Goal: Task Accomplishment & Management: Manage account settings

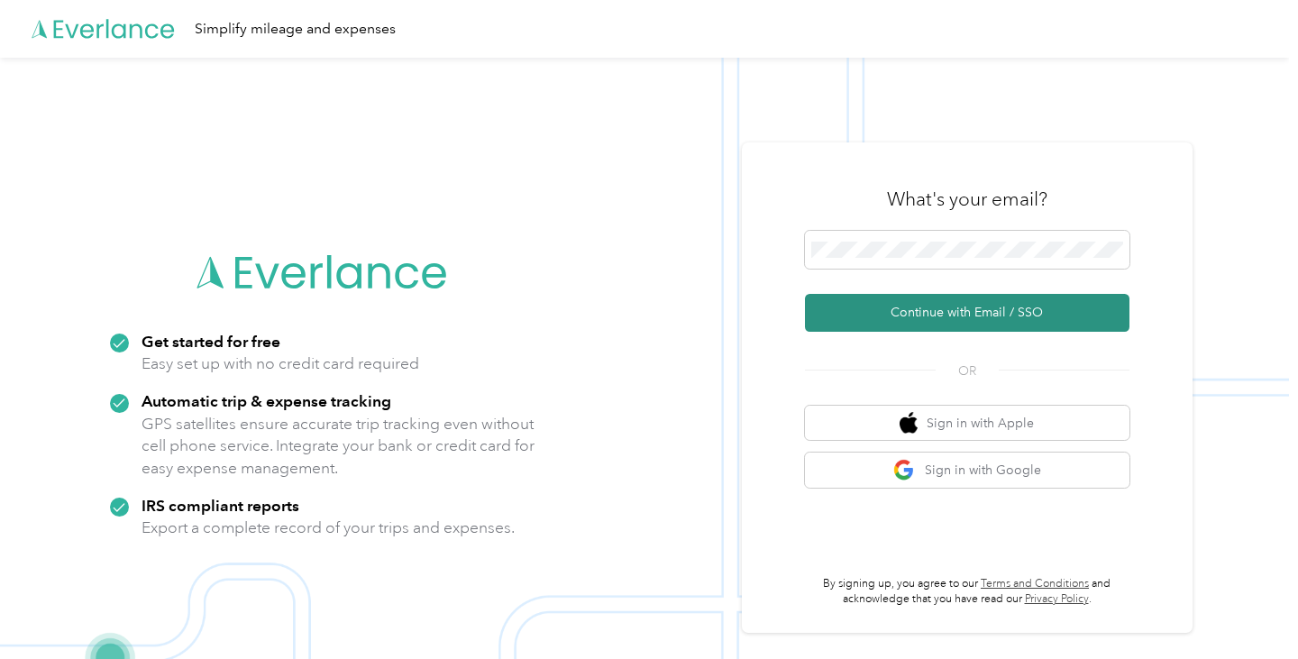
click at [960, 318] on button "Continue with Email / SSO" at bounding box center [967, 313] width 325 height 38
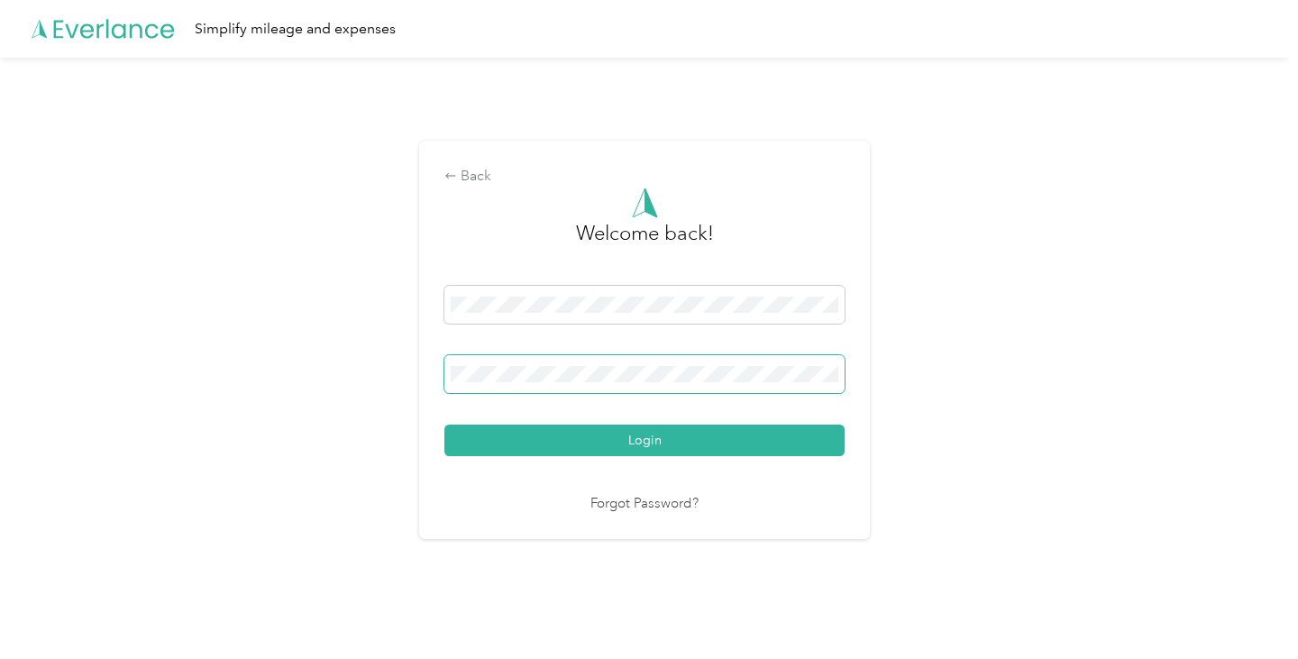
click at [631, 365] on span at bounding box center [645, 374] width 400 height 38
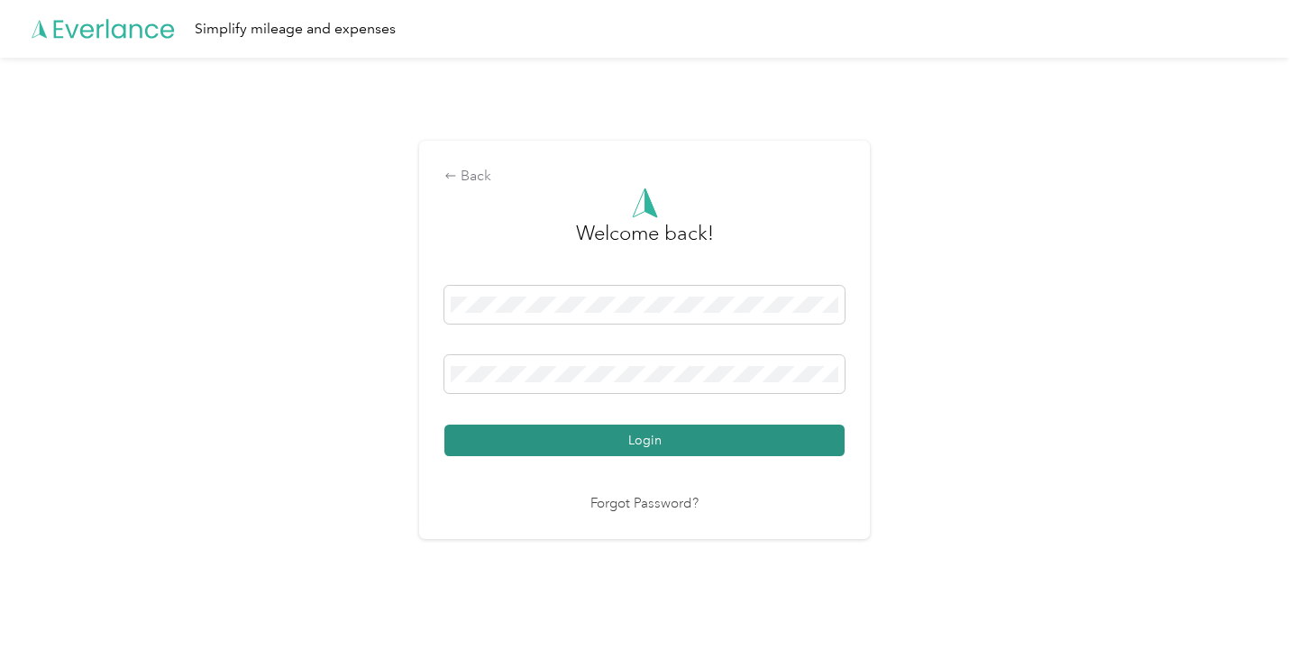
click at [589, 439] on button "Login" at bounding box center [645, 441] width 400 height 32
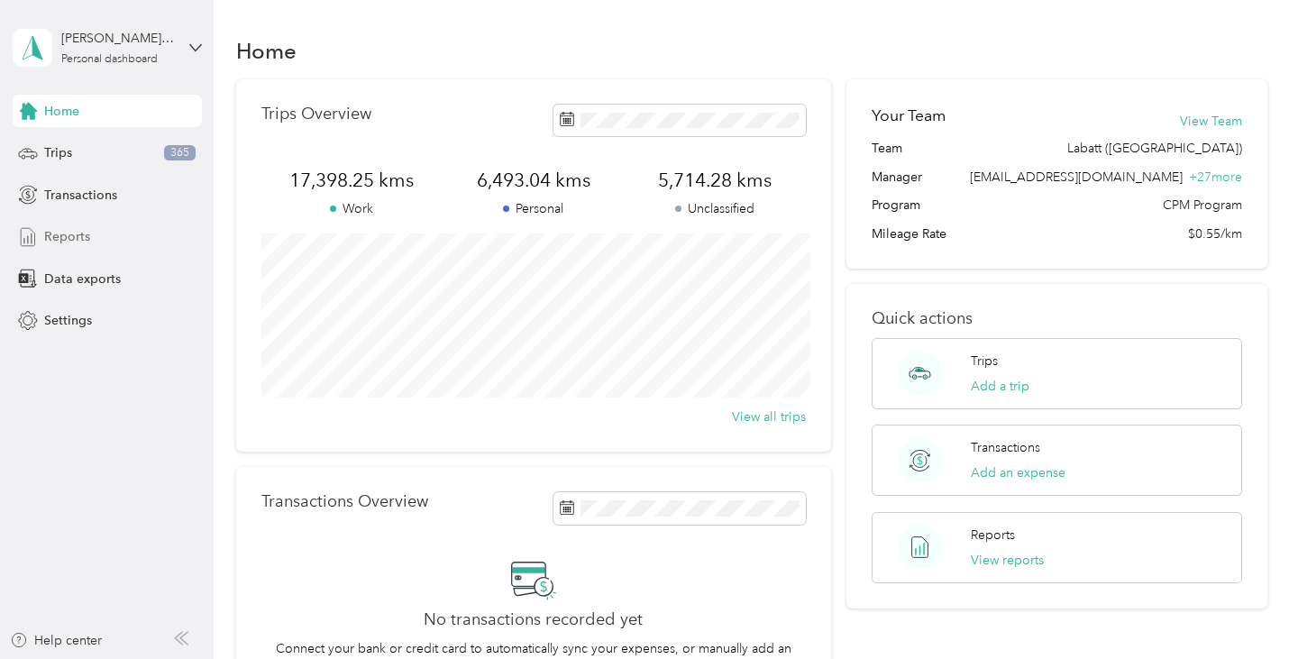
click at [92, 241] on div "Reports" at bounding box center [107, 237] width 189 height 32
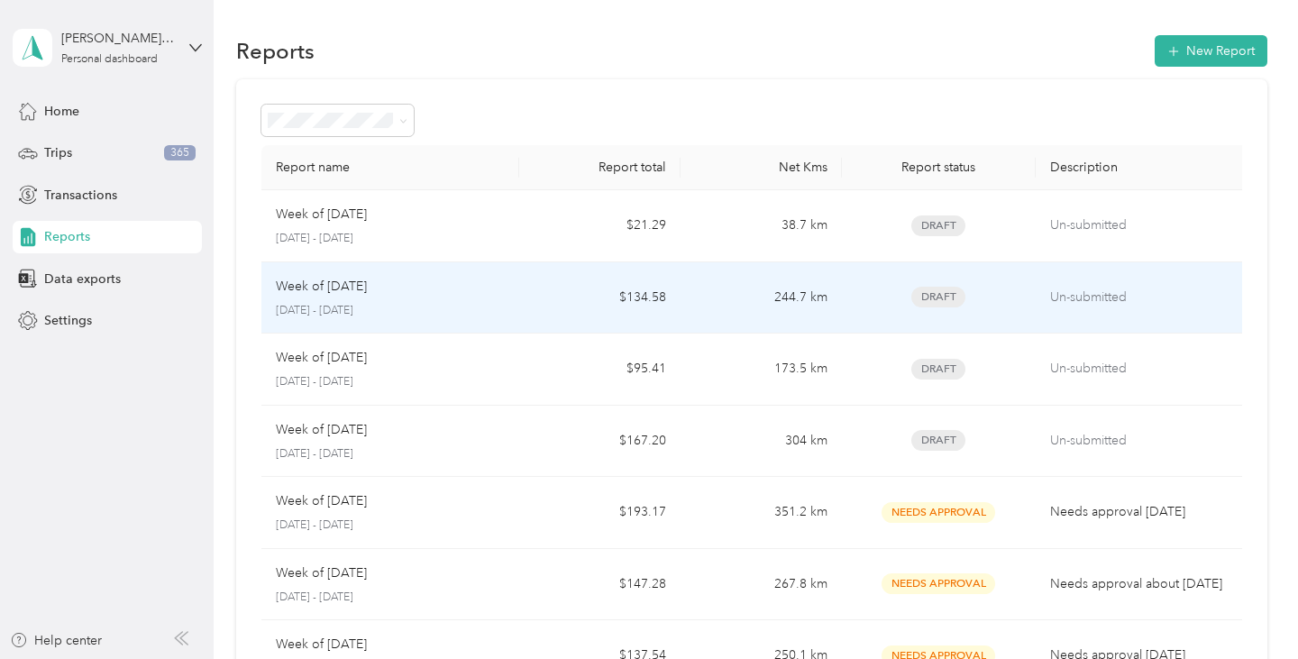
click at [562, 310] on td "$134.58" at bounding box center [599, 298] width 161 height 72
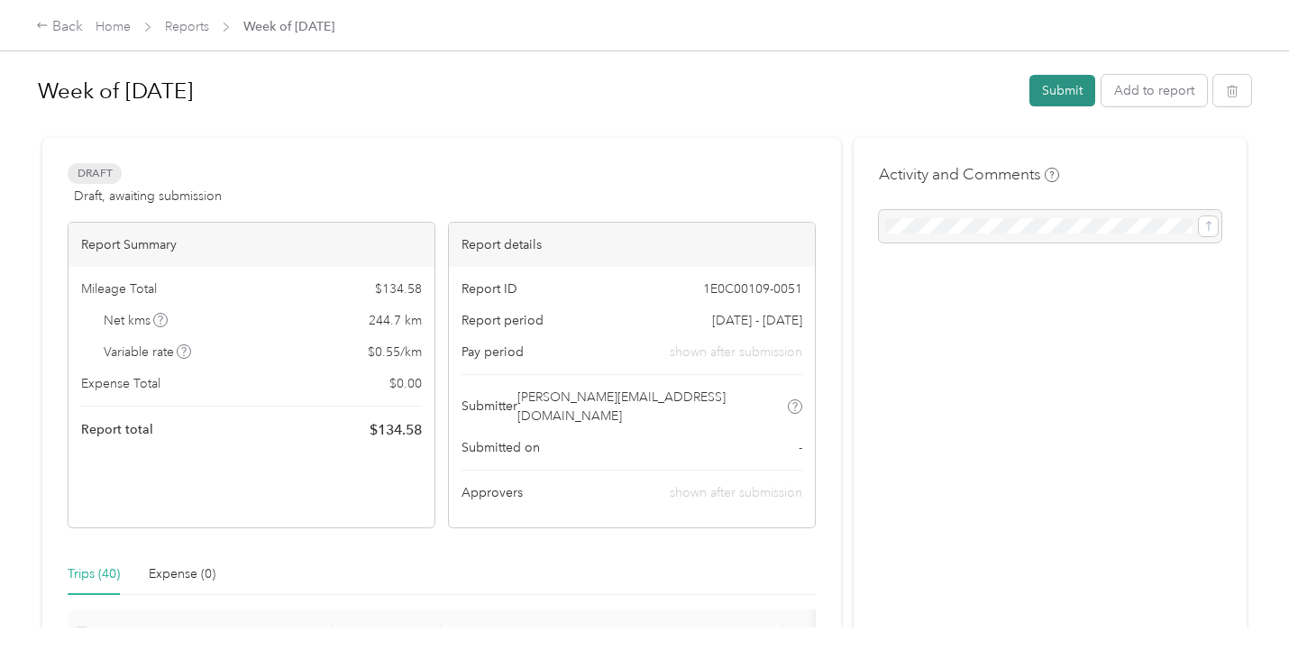
click at [1088, 91] on button "Submit" at bounding box center [1063, 91] width 66 height 32
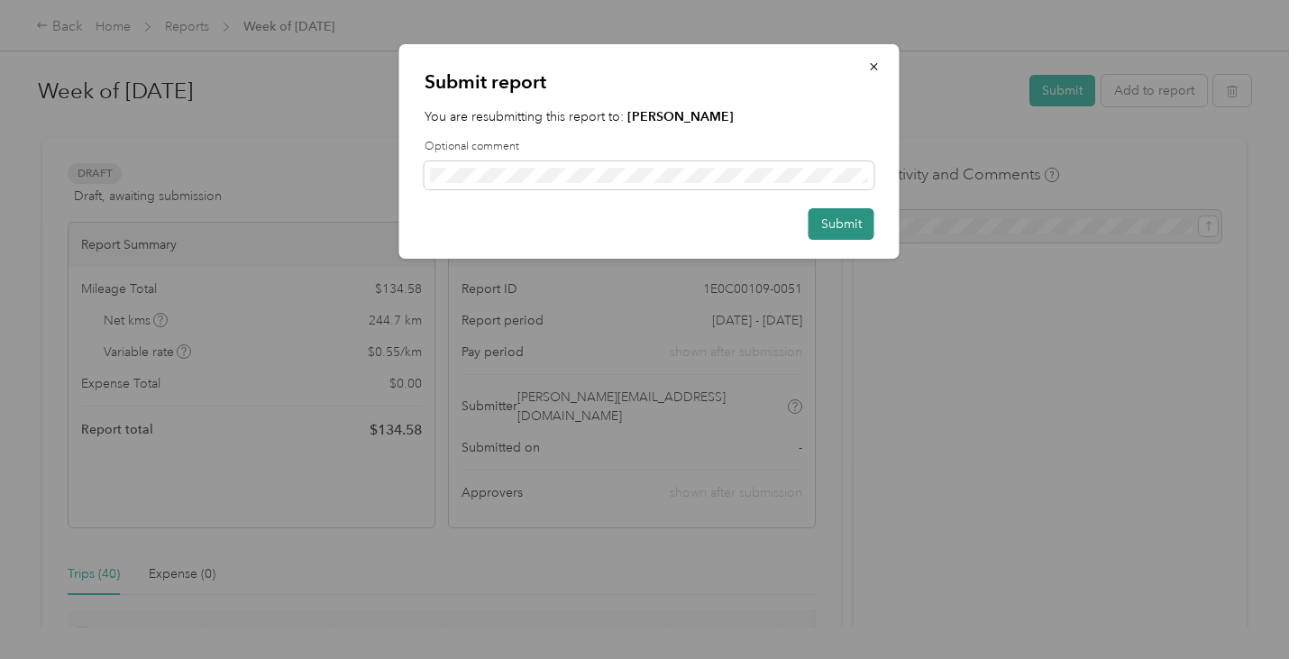
click at [832, 227] on button "Submit" at bounding box center [842, 224] width 66 height 32
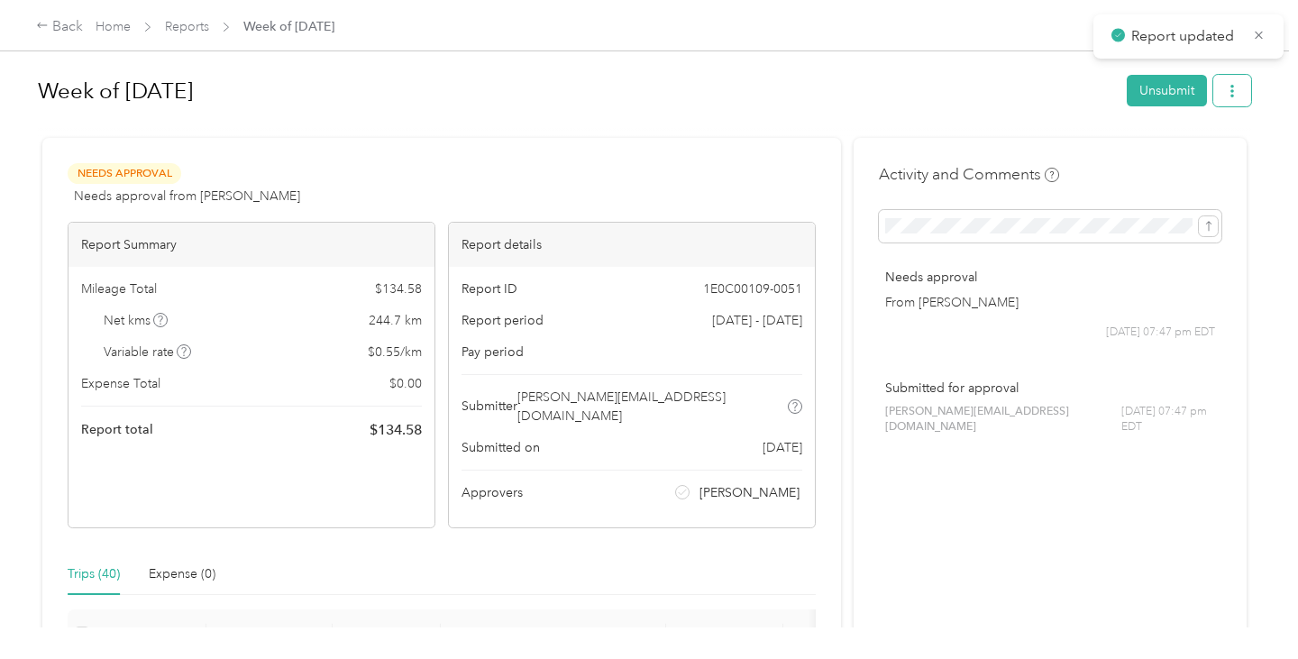
click at [1252, 83] on button "button" at bounding box center [1233, 91] width 38 height 32
click at [1181, 151] on span "Download" at bounding box center [1190, 156] width 60 height 19
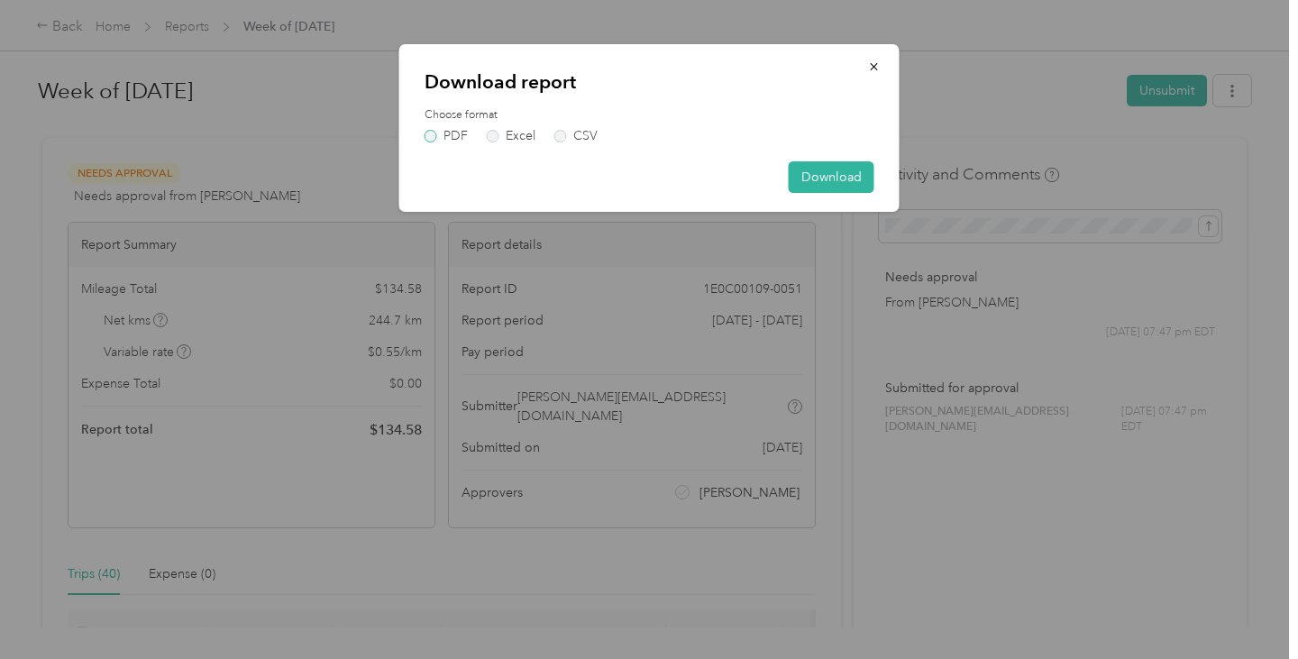
click at [453, 136] on label "PDF" at bounding box center [446, 136] width 43 height 13
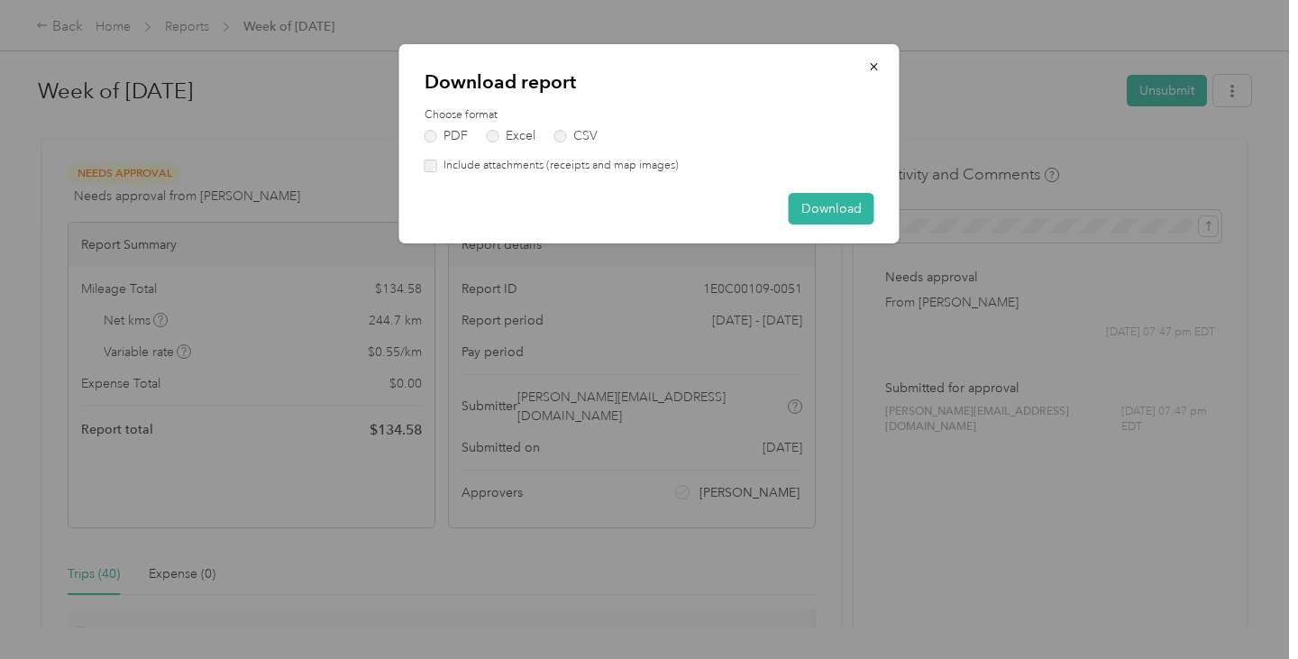
click at [459, 170] on label "Include attachments (receipts and map images)" at bounding box center [558, 166] width 242 height 16
click at [833, 197] on button "Download" at bounding box center [832, 209] width 86 height 32
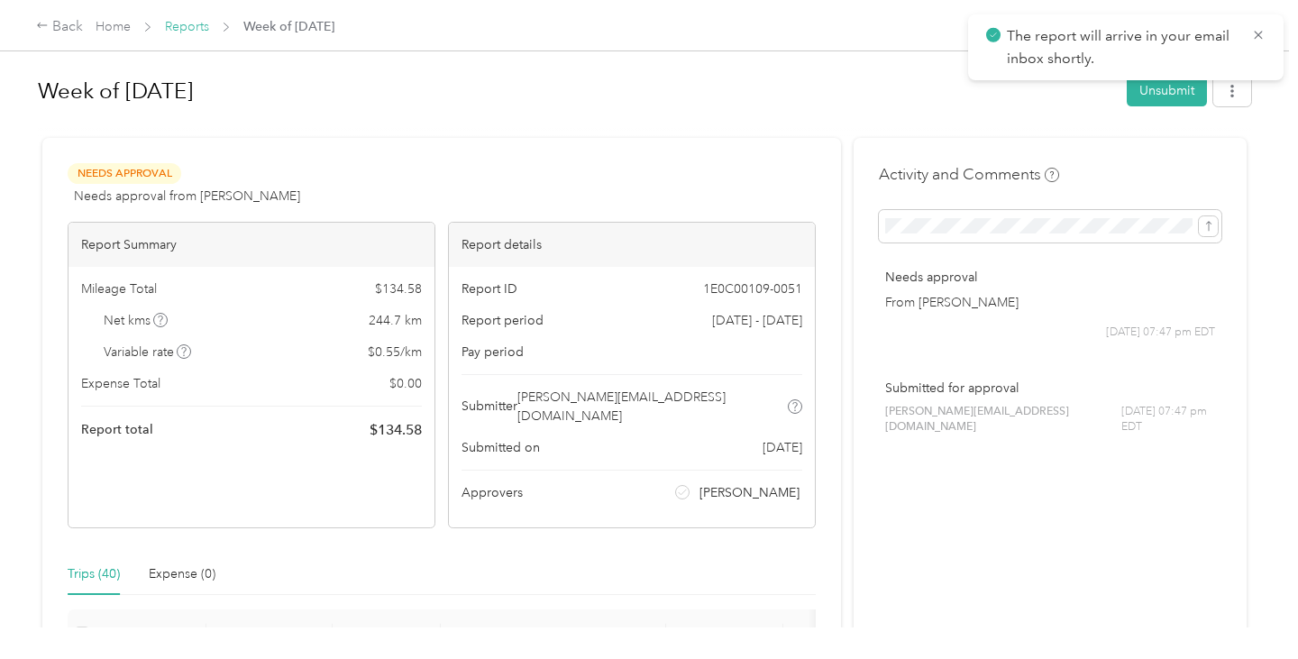
click at [185, 28] on link "Reports" at bounding box center [187, 26] width 44 height 15
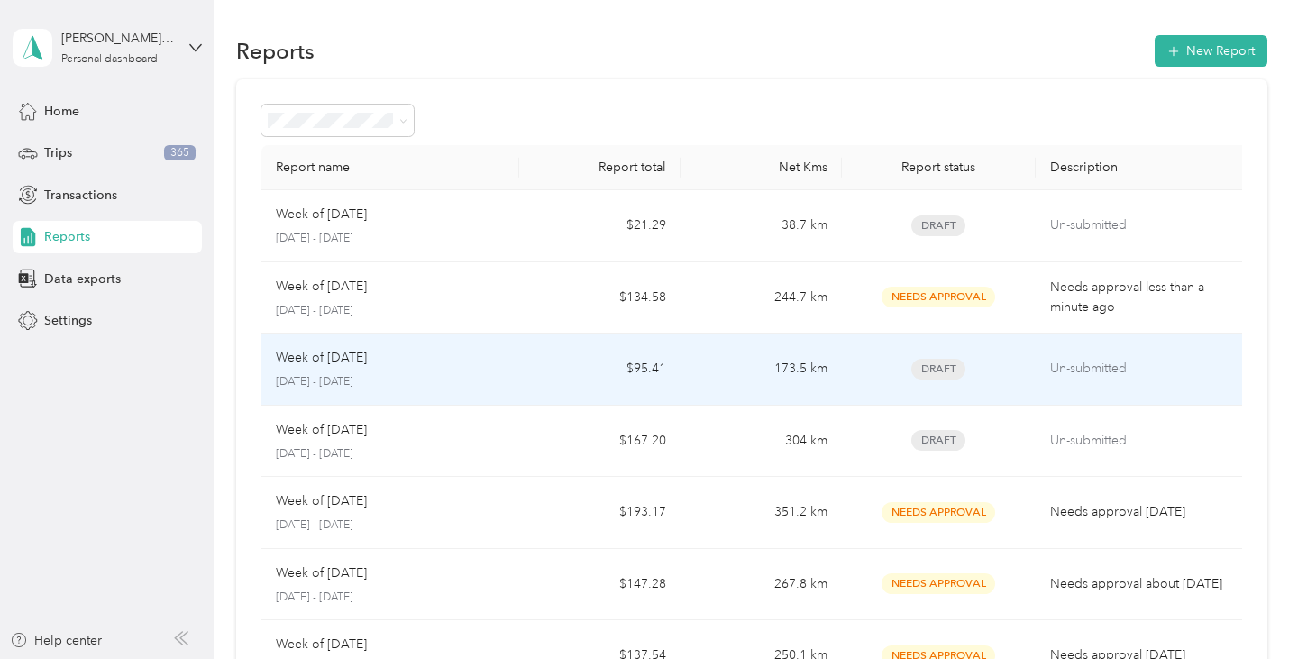
click at [652, 351] on td "$95.41" at bounding box center [599, 370] width 161 height 72
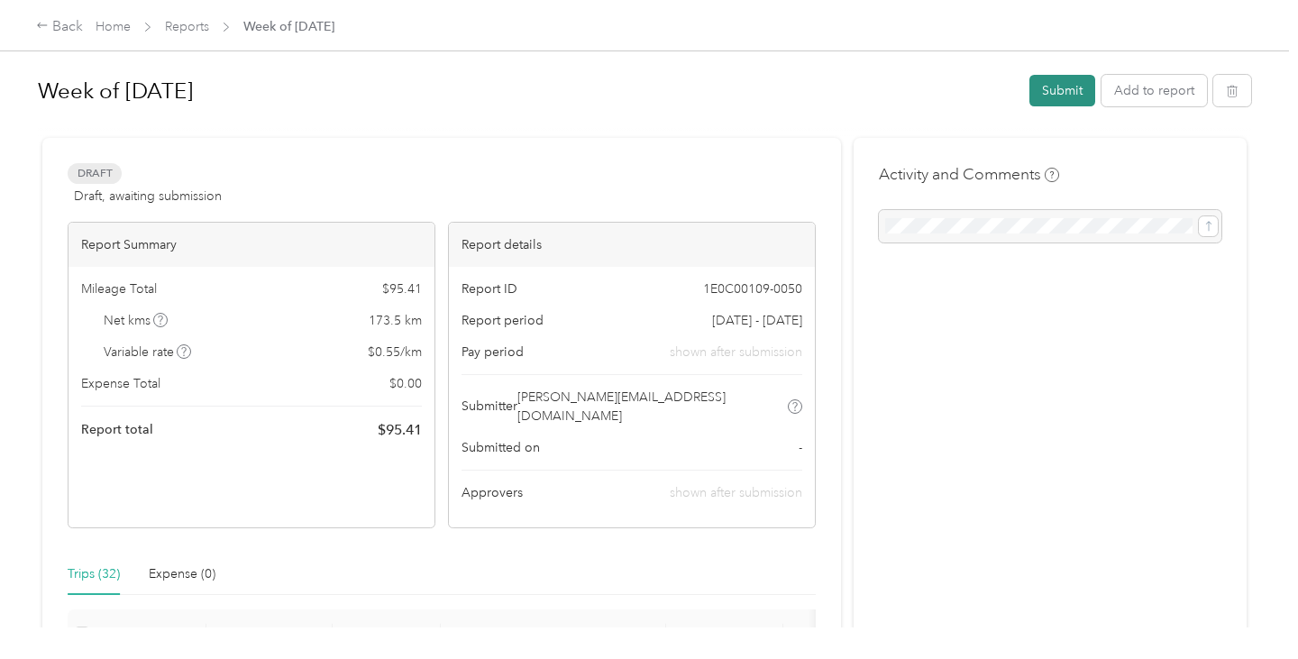
click at [1088, 94] on button "Submit" at bounding box center [1063, 91] width 66 height 32
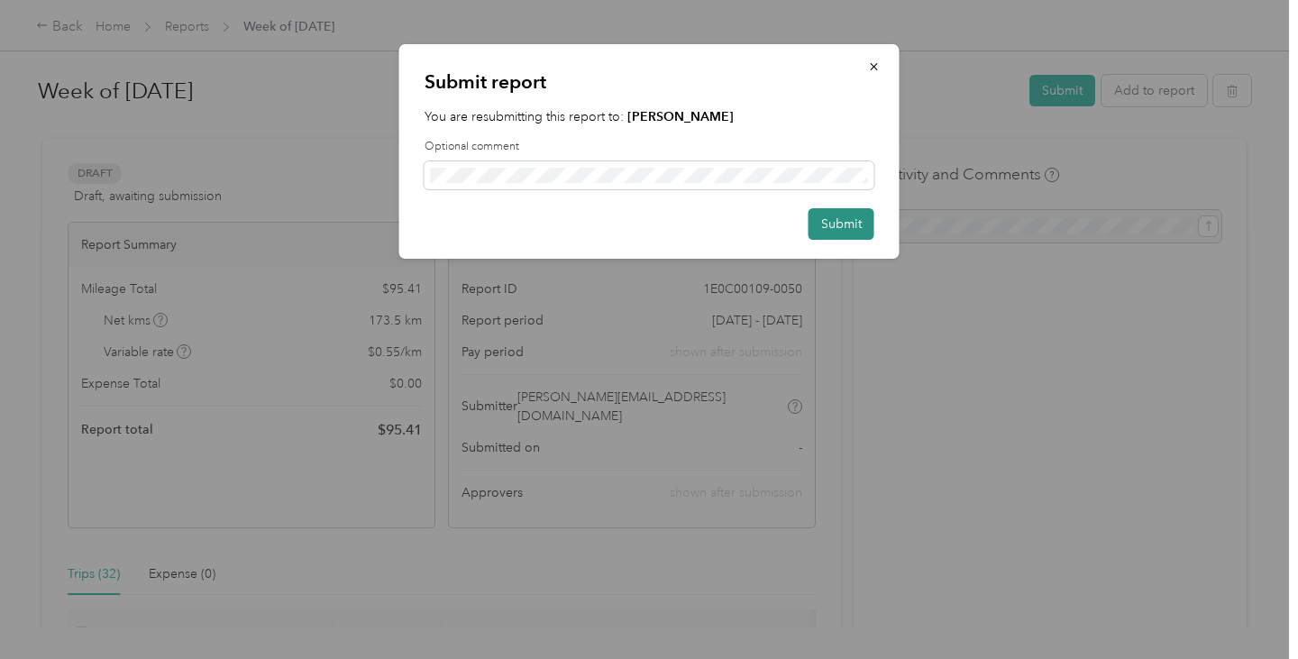
click at [839, 231] on button "Submit" at bounding box center [842, 224] width 66 height 32
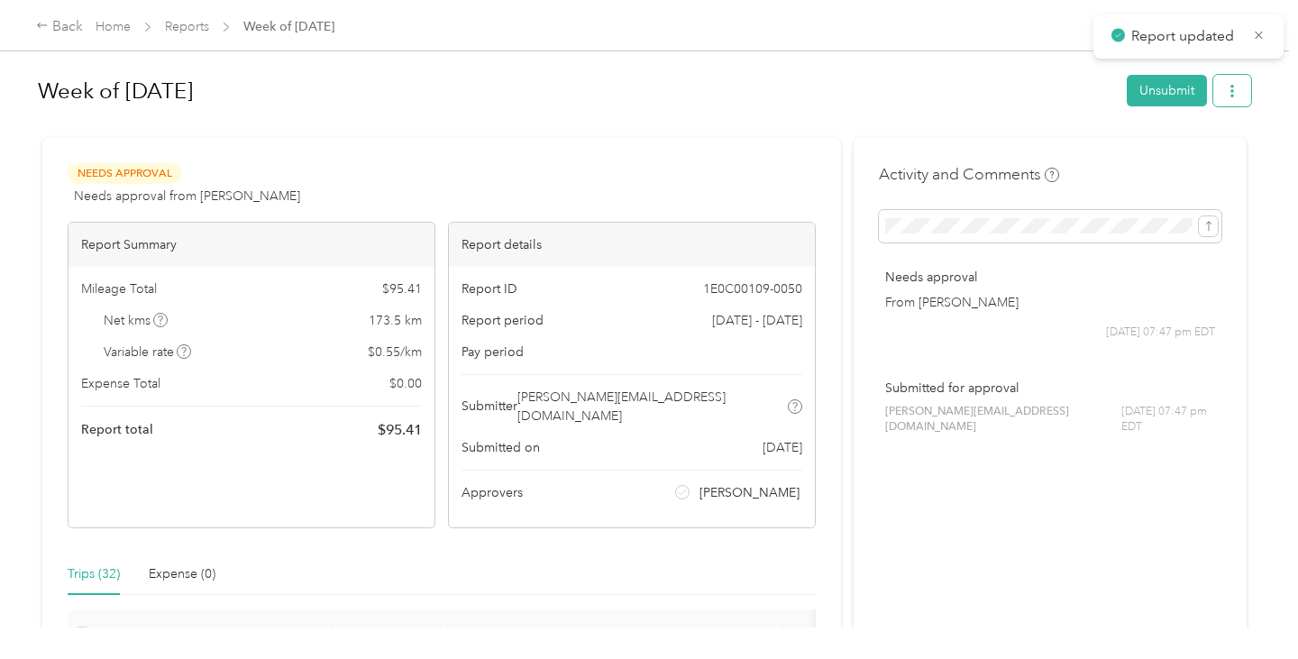
click at [1248, 91] on button "button" at bounding box center [1233, 91] width 38 height 32
click at [1178, 151] on span "Download" at bounding box center [1190, 156] width 60 height 19
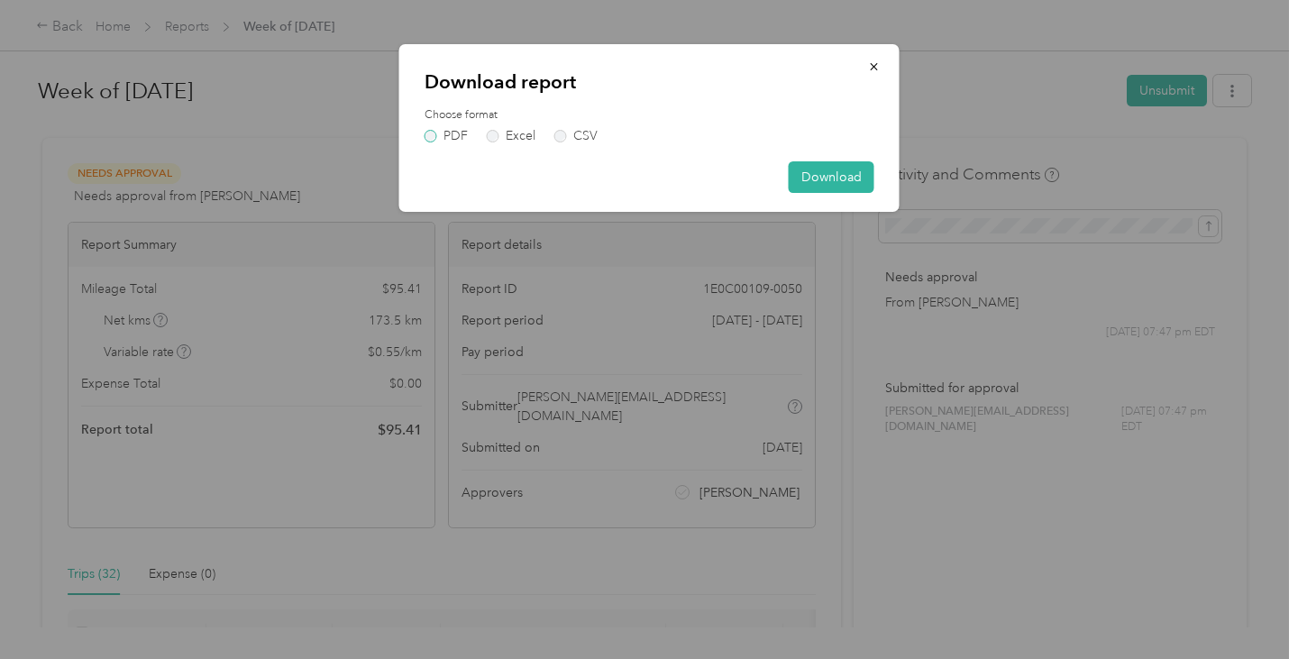
click at [444, 142] on label "PDF" at bounding box center [446, 136] width 43 height 13
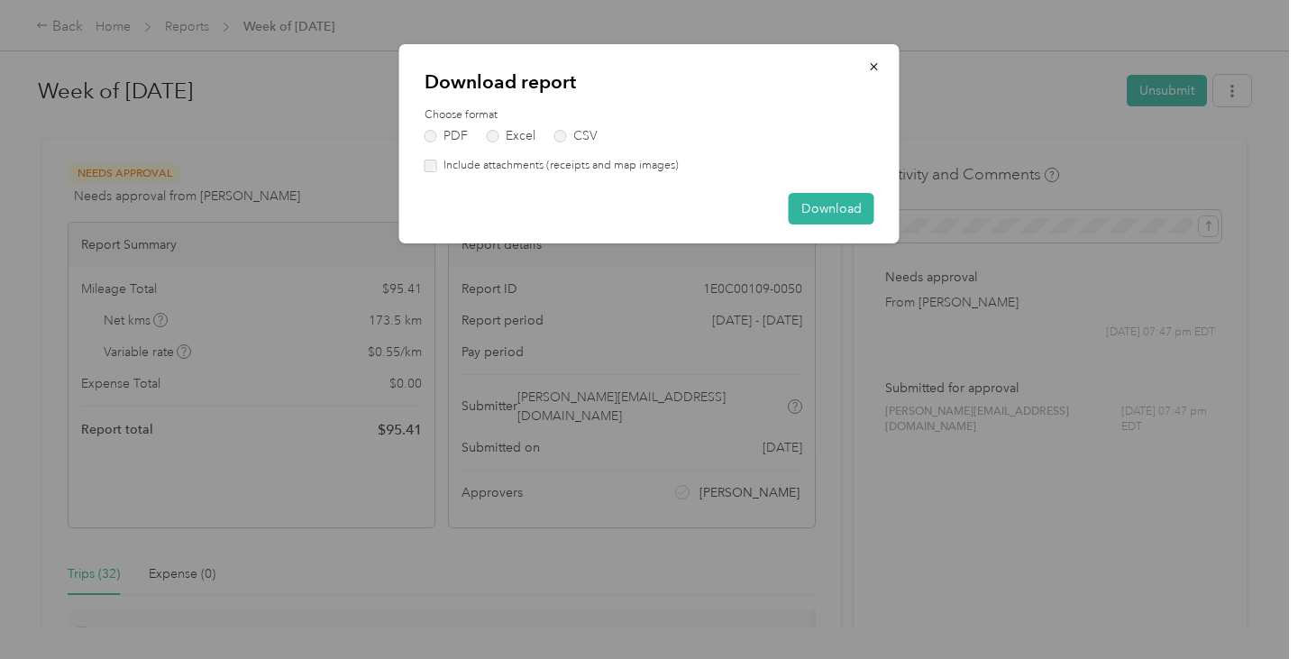
click at [564, 174] on div "Download report Choose format PDF Excel CSV Include attachments (receipts and m…" at bounding box center [649, 143] width 500 height 199
click at [564, 170] on label "Include attachments (receipts and map images)" at bounding box center [558, 166] width 242 height 16
click at [843, 206] on button "Download" at bounding box center [832, 209] width 86 height 32
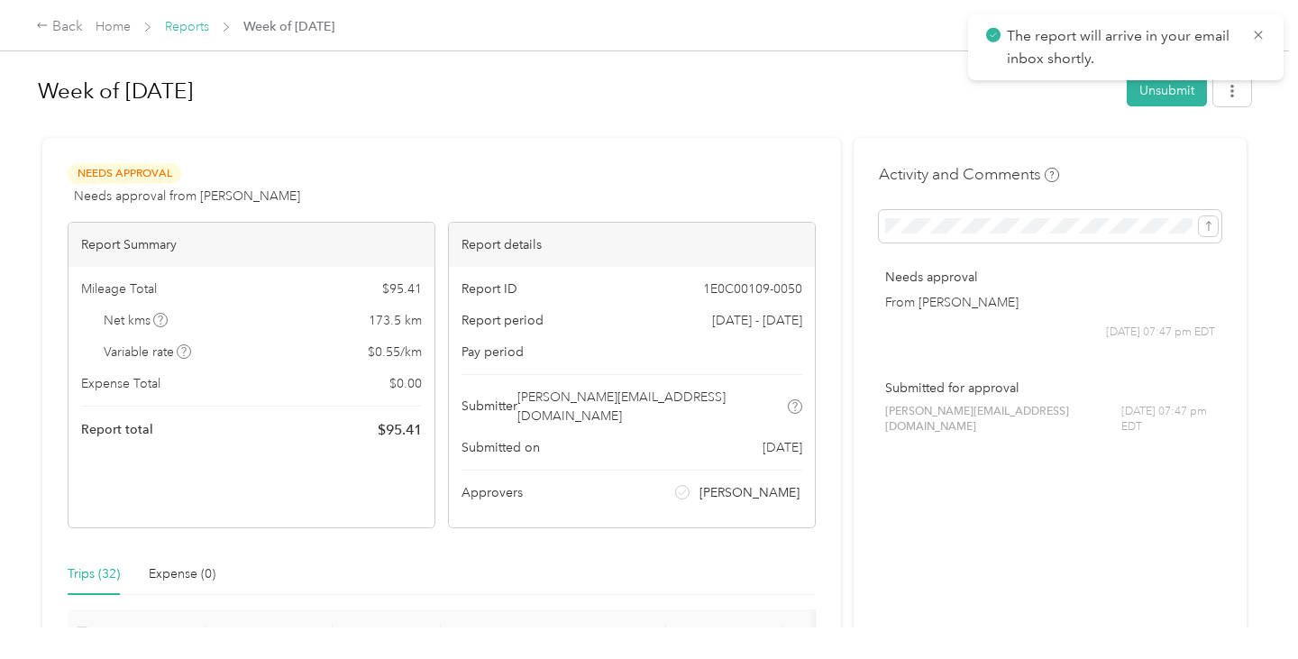
click at [207, 26] on link "Reports" at bounding box center [187, 26] width 44 height 15
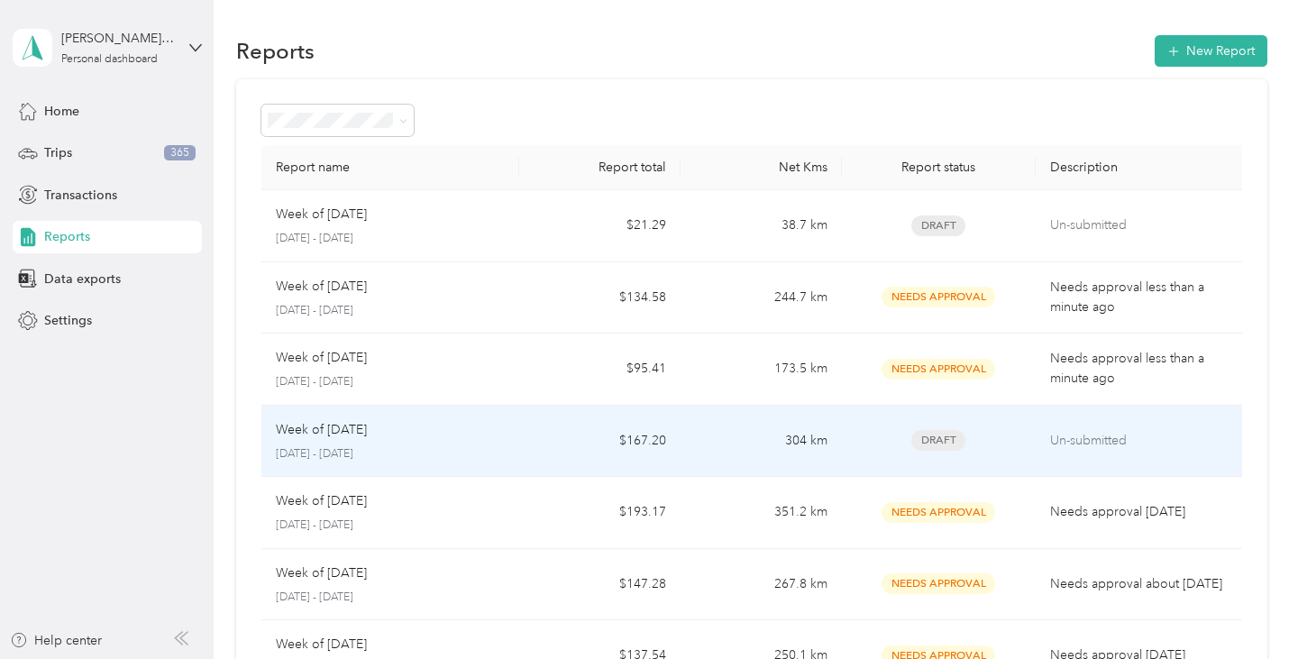
click at [842, 428] on td "Draft" at bounding box center [939, 442] width 194 height 72
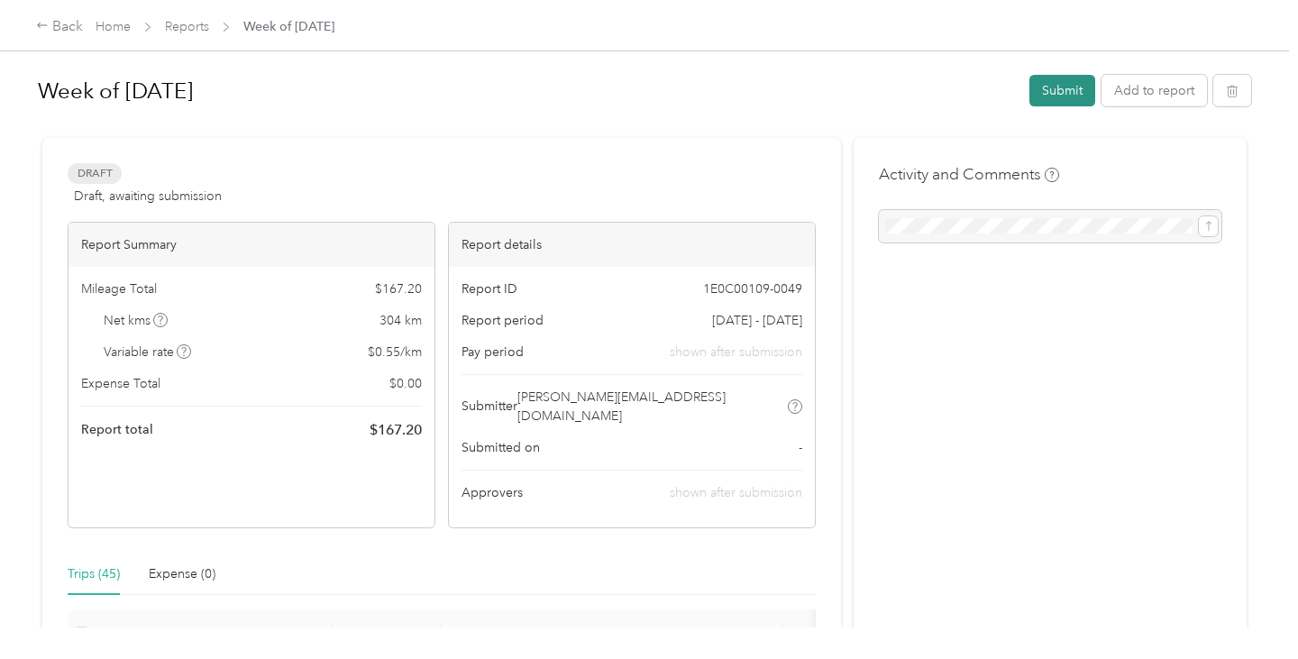
click at [1059, 87] on button "Submit" at bounding box center [1063, 91] width 66 height 32
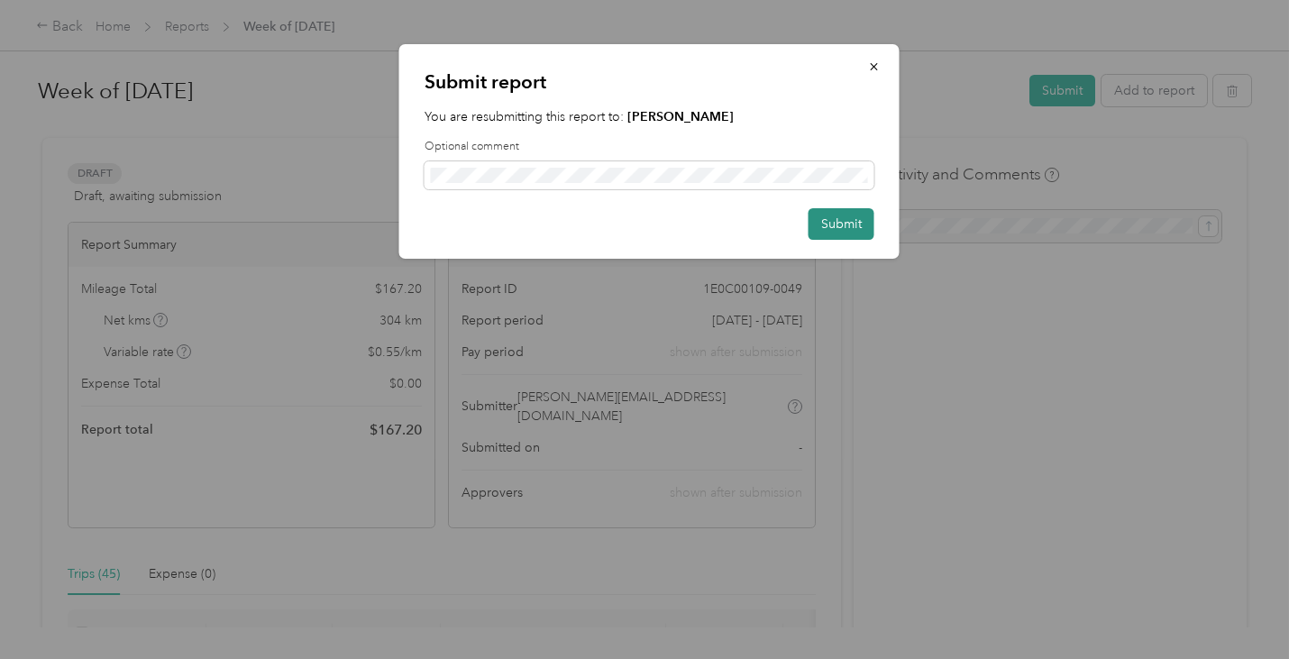
click at [848, 230] on button "Submit" at bounding box center [842, 224] width 66 height 32
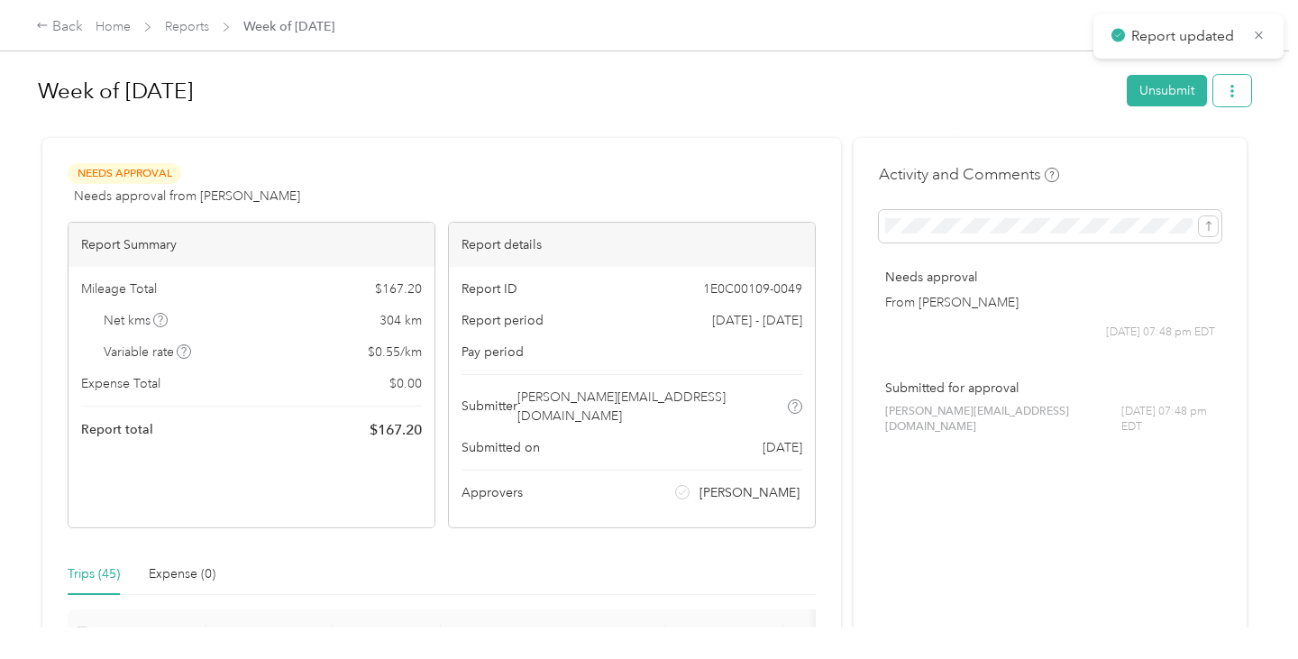
click at [1239, 102] on button "button" at bounding box center [1233, 91] width 38 height 32
click at [1193, 160] on span "Download" at bounding box center [1190, 156] width 60 height 19
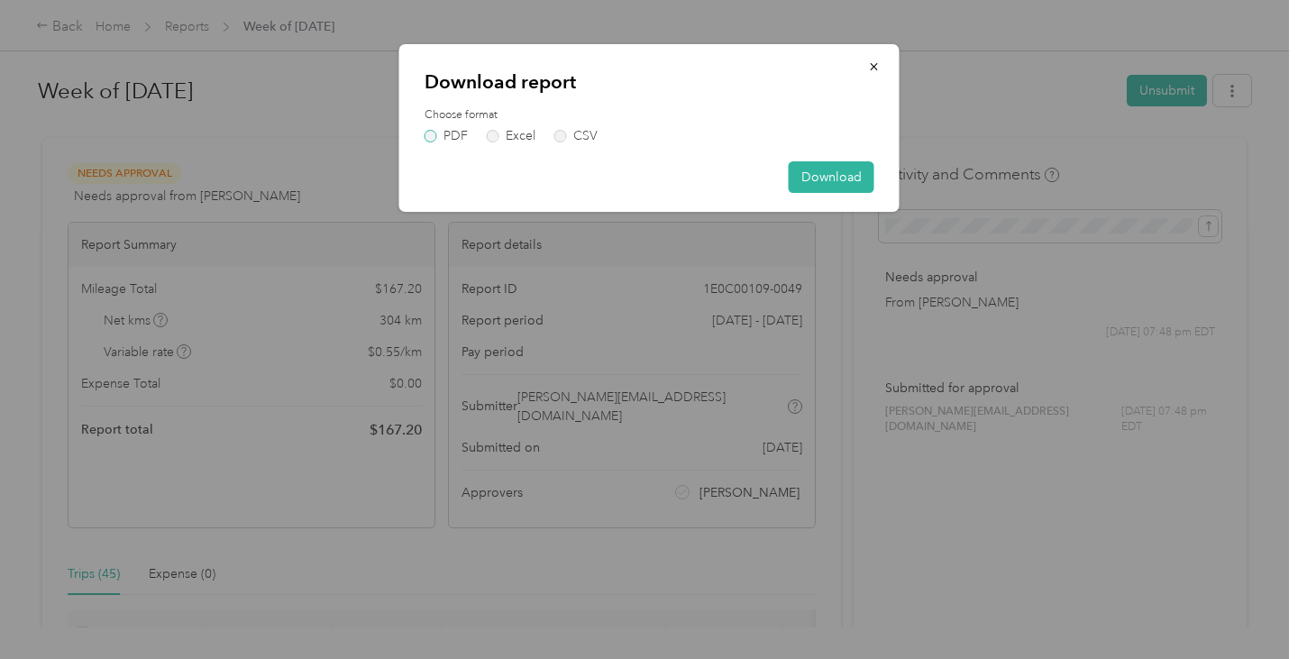
click at [442, 135] on label "PDF" at bounding box center [446, 136] width 43 height 13
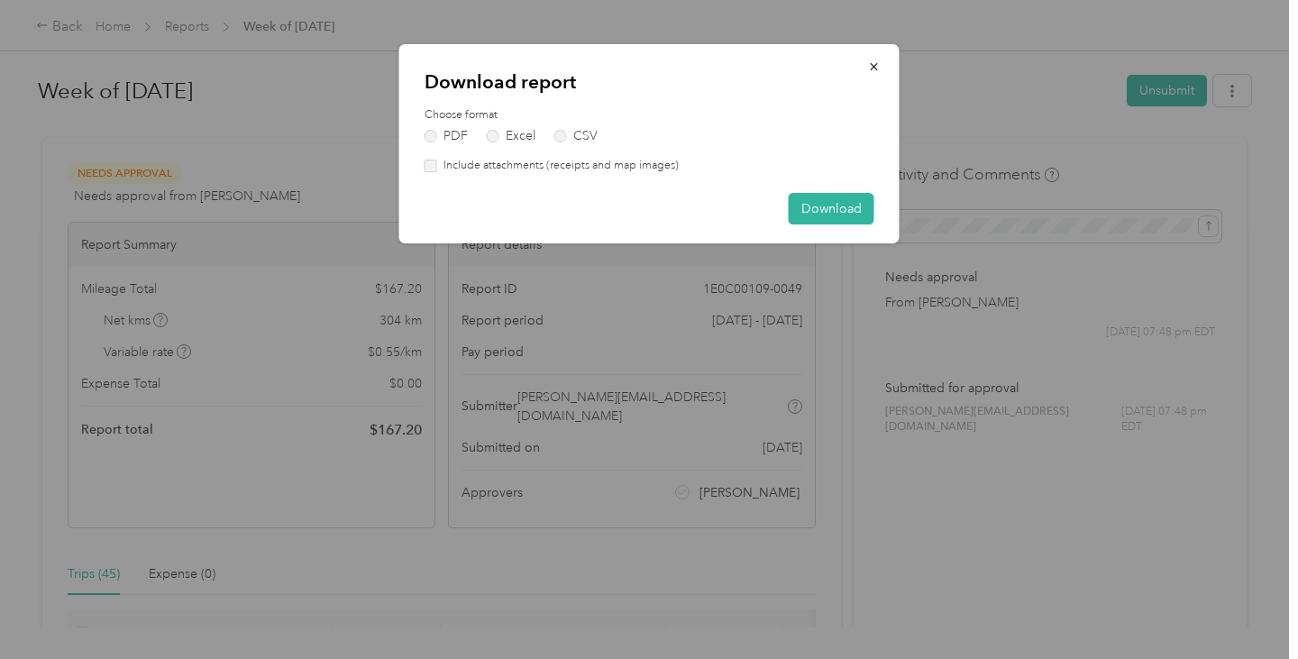
click at [448, 160] on label "Include attachments (receipts and map images)" at bounding box center [558, 166] width 242 height 16
click at [838, 215] on button "Download" at bounding box center [832, 209] width 86 height 32
